Goal: Task Accomplishment & Management: Manage account settings

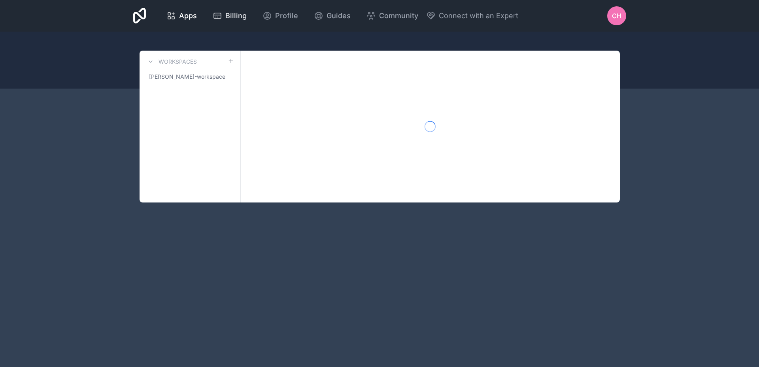
click at [241, 17] on span "Billing" at bounding box center [235, 15] width 21 height 11
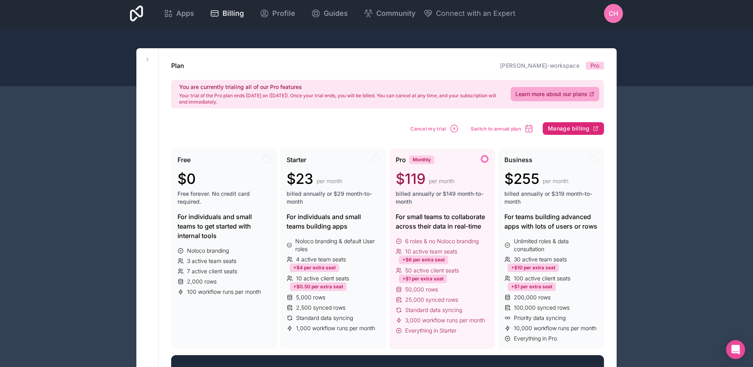
scroll to position [4, 0]
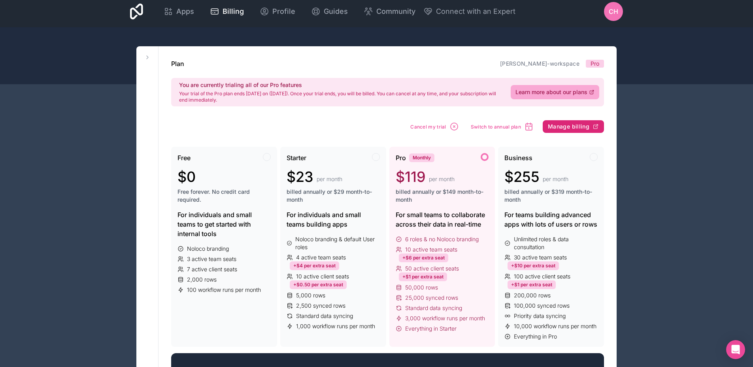
click at [581, 125] on span "Manage billing" at bounding box center [569, 126] width 42 height 7
click at [478, 125] on span "Cancel my trial" at bounding box center [470, 127] width 36 height 6
